Goal: Transaction & Acquisition: Subscribe to service/newsletter

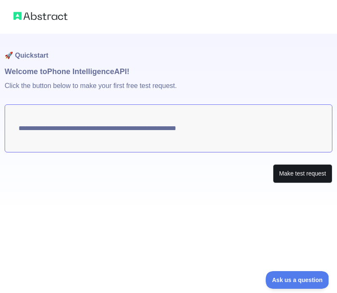
click at [303, 175] on button "Make test request" at bounding box center [302, 173] width 59 height 19
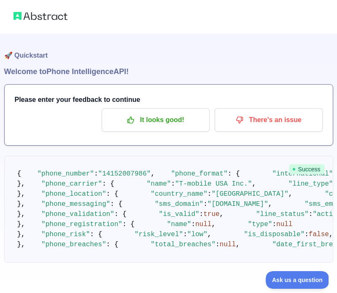
click at [82, 17] on div at bounding box center [168, 17] width 337 height 34
click at [36, 72] on h1 "Welcome to Phone Intelligence API!" at bounding box center [168, 72] width 329 height 12
click at [164, 120] on p "It looks good!" at bounding box center [155, 120] width 95 height 14
